Goal: Go to known website: Access a specific website the user already knows

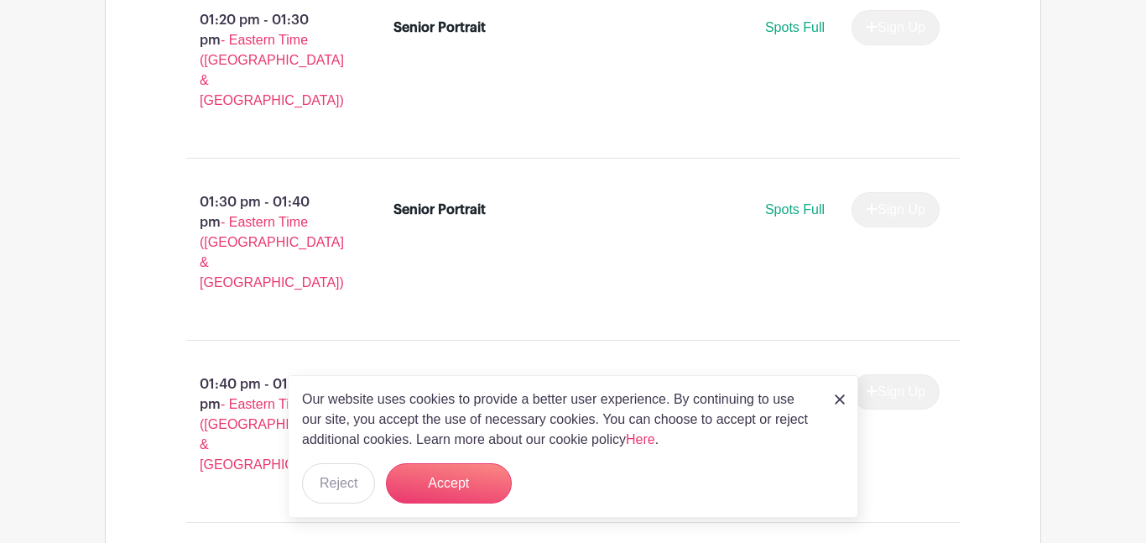
scroll to position [6021, 0]
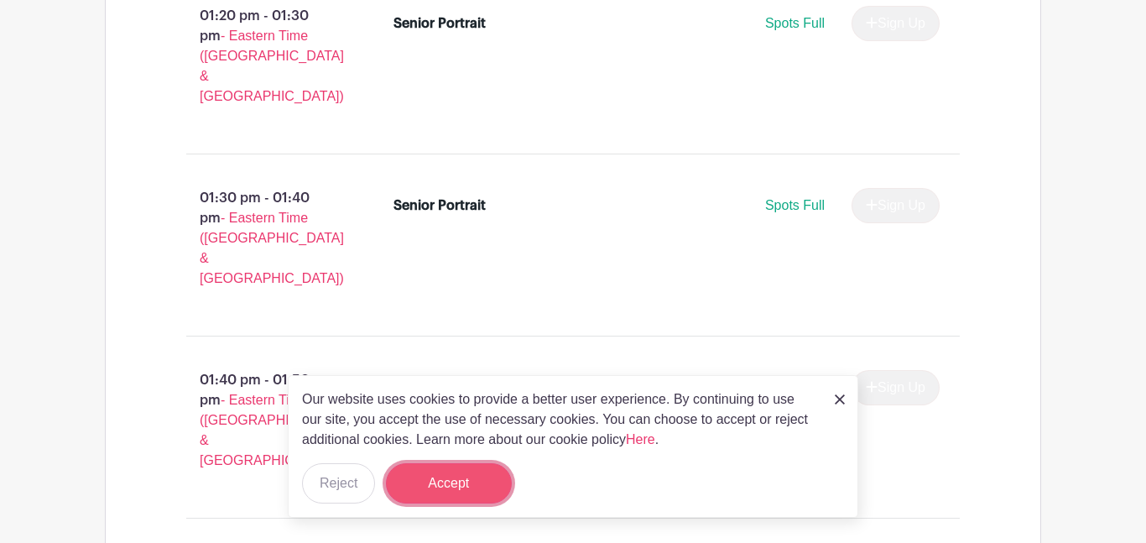
click at [432, 491] on button "Accept" at bounding box center [449, 483] width 126 height 40
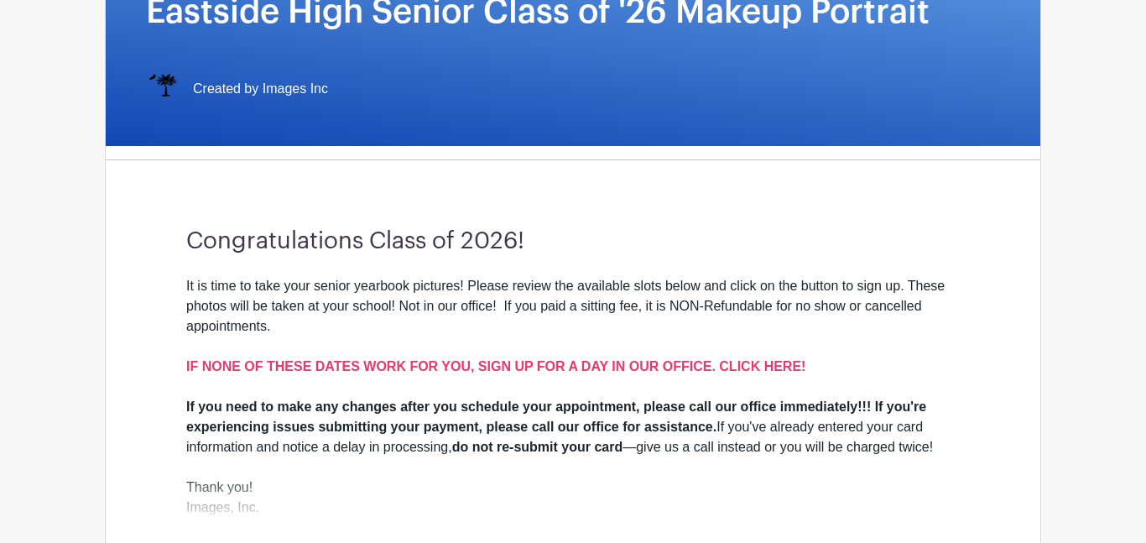
scroll to position [368, 0]
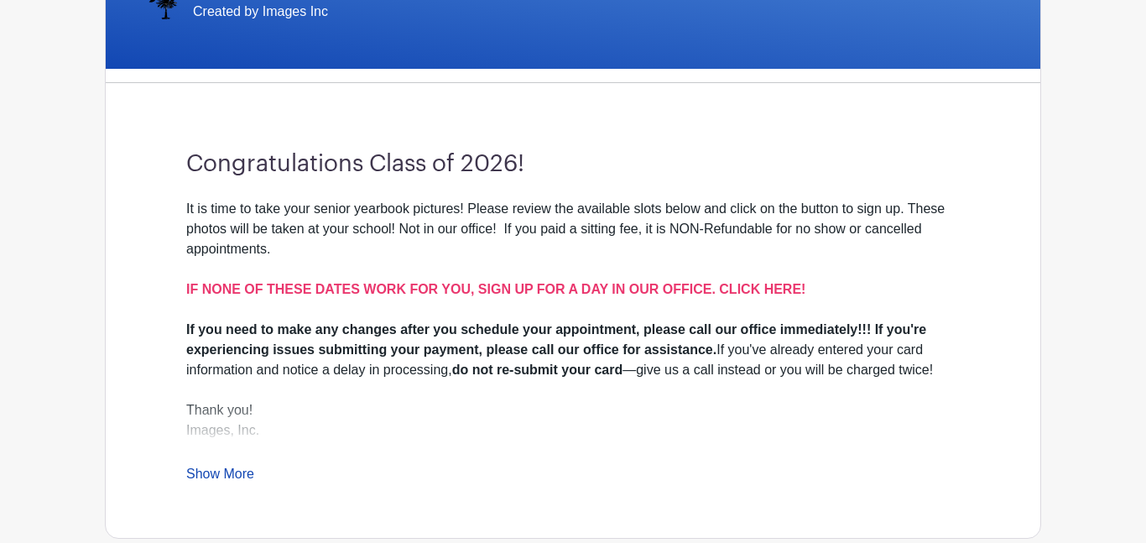
click at [231, 474] on link "Show More" at bounding box center [220, 476] width 68 height 21
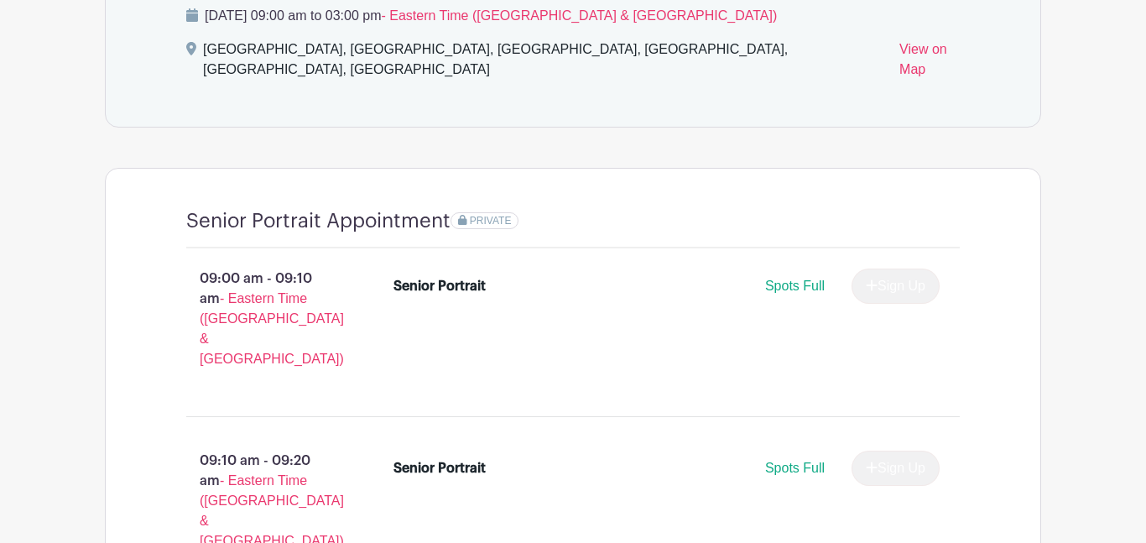
scroll to position [0, 0]
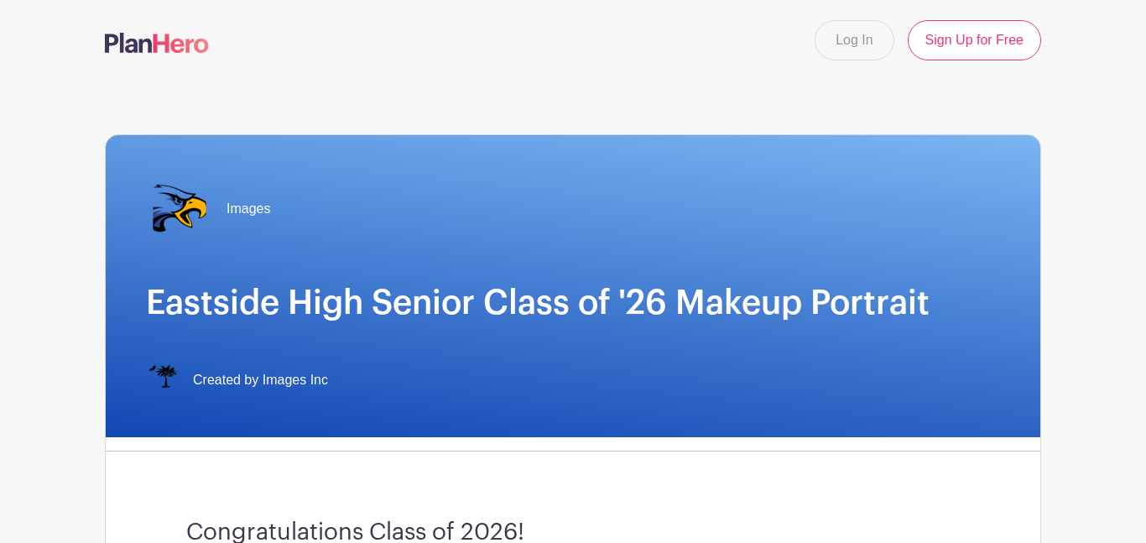
click at [154, 49] on img at bounding box center [157, 43] width 104 height 20
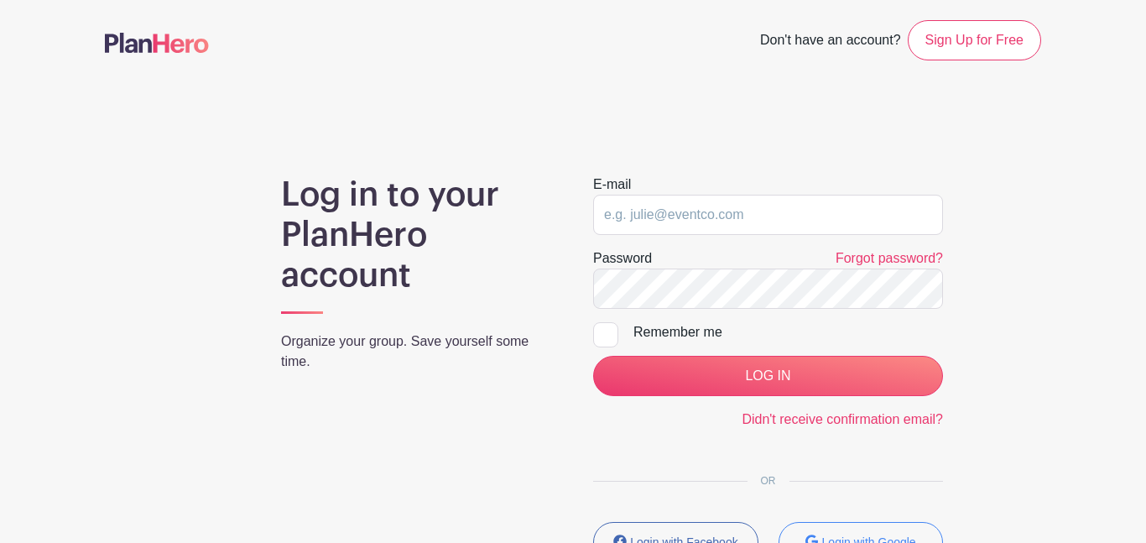
click at [81, 470] on main "Don't have an account? Sign Up for Free Log in to your PlanHero account Organiz…" at bounding box center [573, 340] width 1146 height 680
